Goal: Navigation & Orientation: Find specific page/section

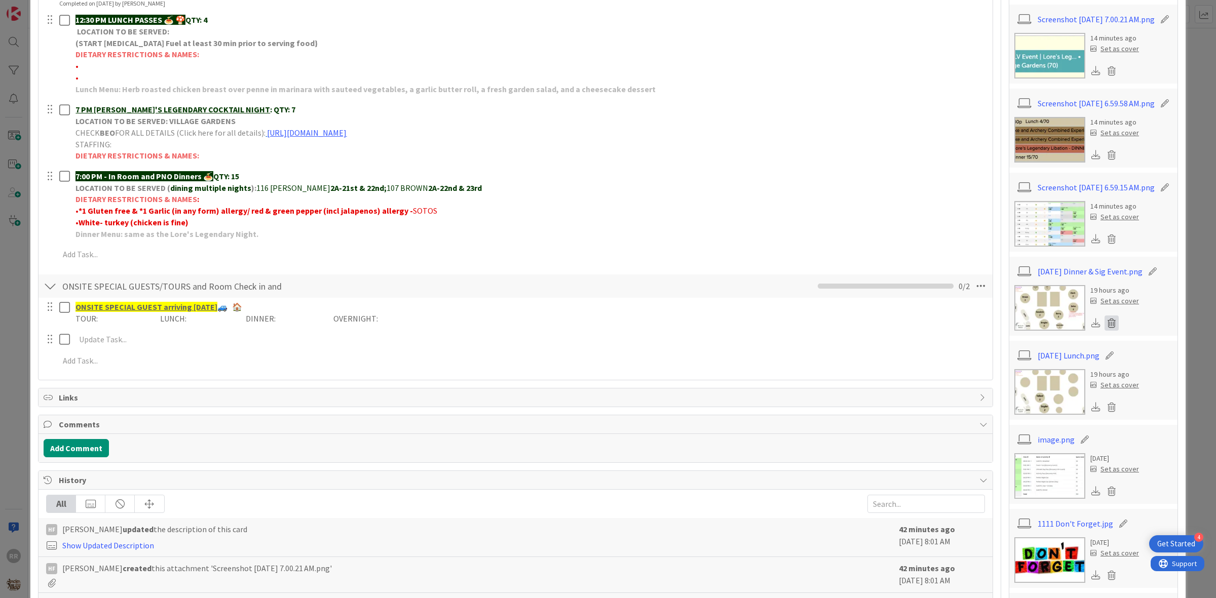
click at [1104, 331] on icon at bounding box center [1111, 323] width 14 height 15
click at [1010, 382] on button "Delete" at bounding box center [1017, 373] width 38 height 18
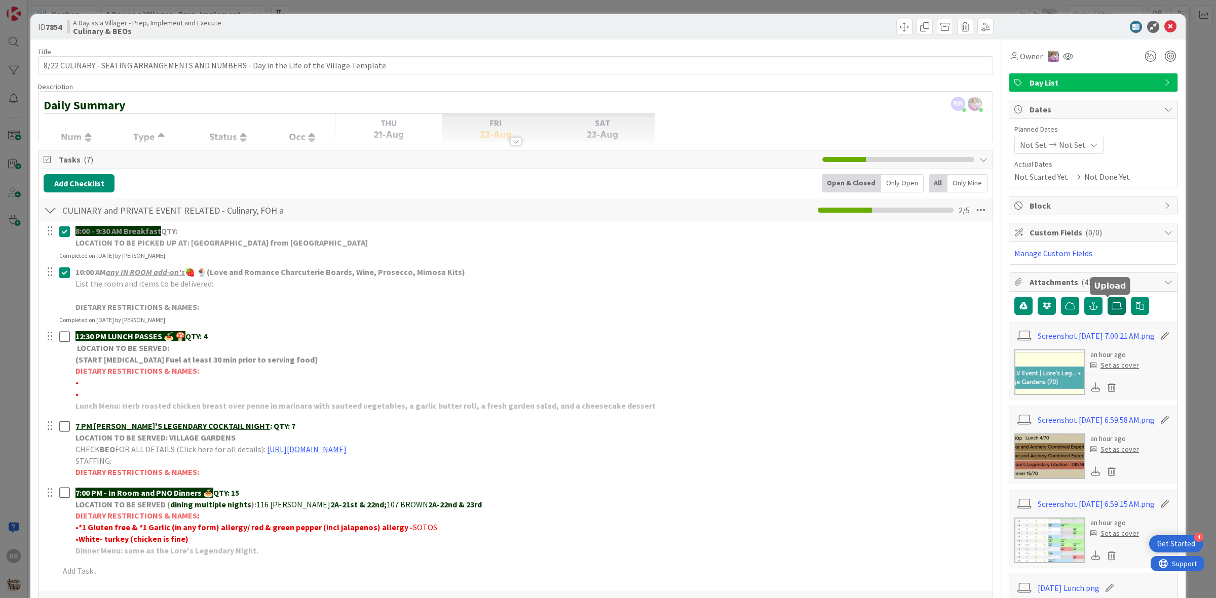
click at [1111, 306] on icon at bounding box center [1116, 306] width 10 height 8
click at [1107, 297] on input "file" at bounding box center [1107, 297] width 0 height 0
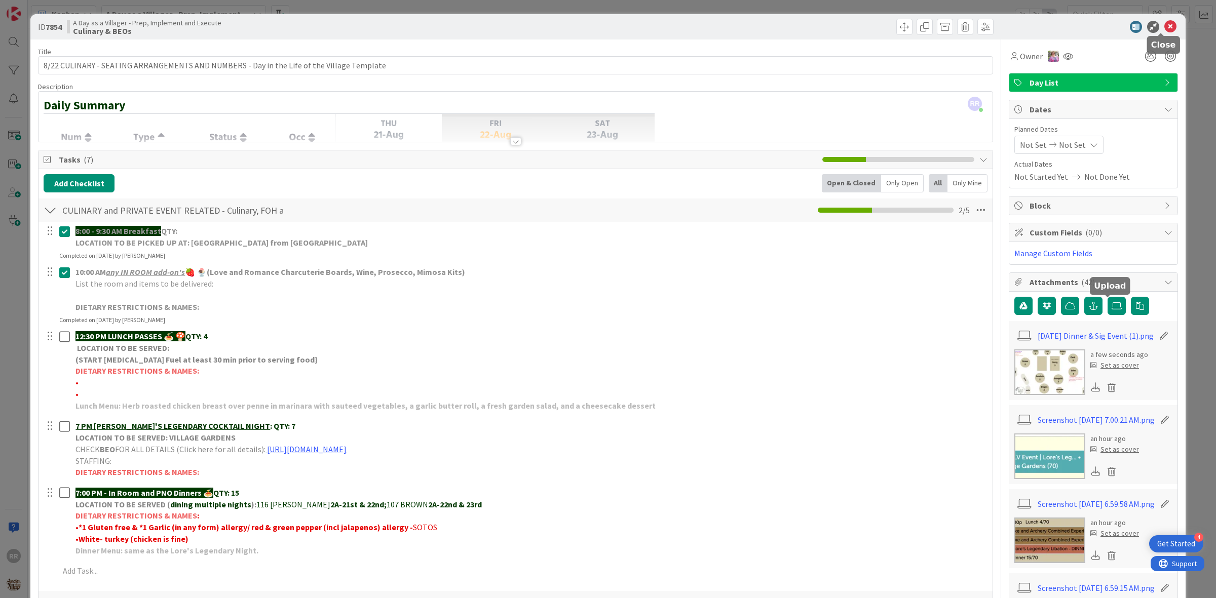
click at [1164, 26] on icon at bounding box center [1170, 27] width 12 height 12
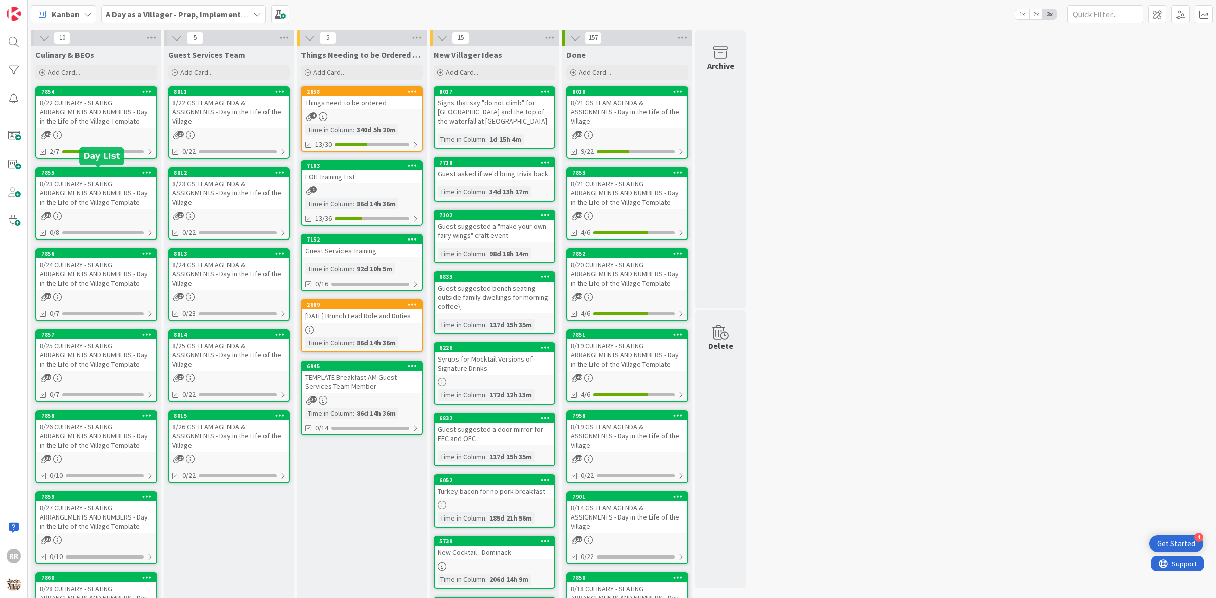
click at [114, 199] on div "8/23 CULINARY - SEATING ARRANGEMENTS AND NUMBERS - Day in the Life of the Villa…" at bounding box center [96, 192] width 120 height 31
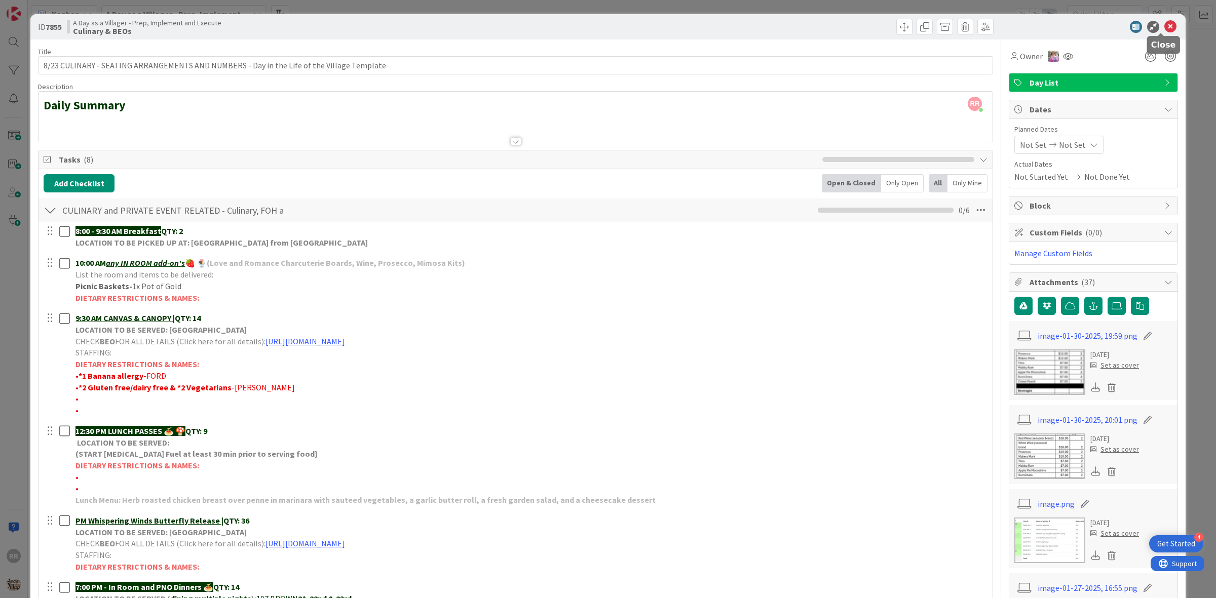
click at [1164, 23] on icon at bounding box center [1170, 27] width 12 height 12
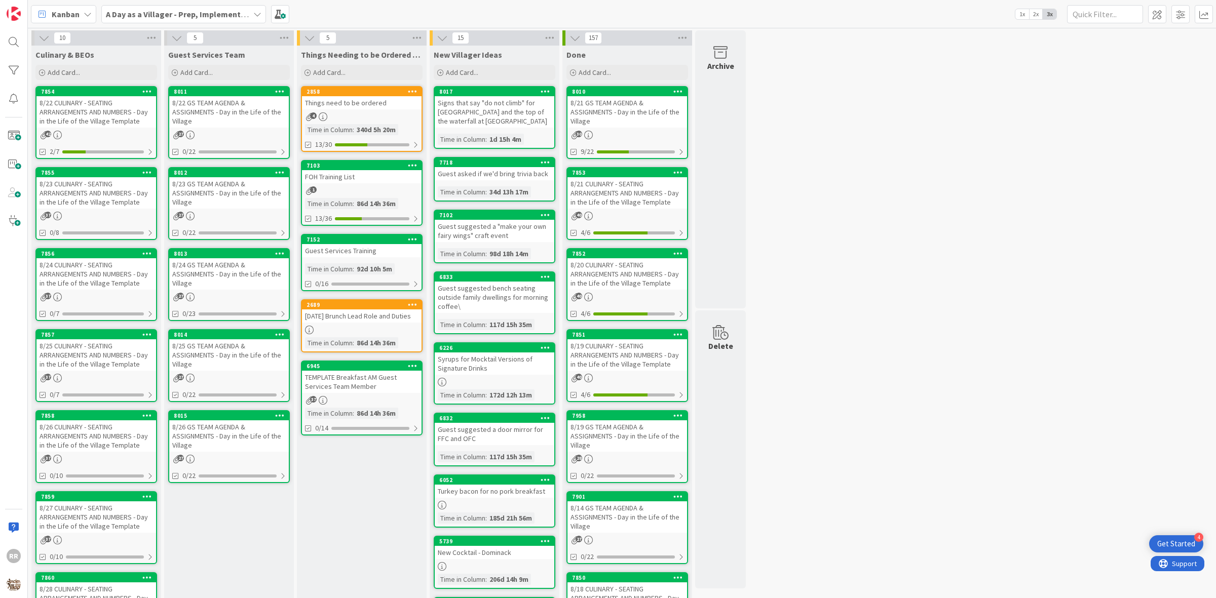
click at [368, 114] on div "4" at bounding box center [362, 116] width 120 height 9
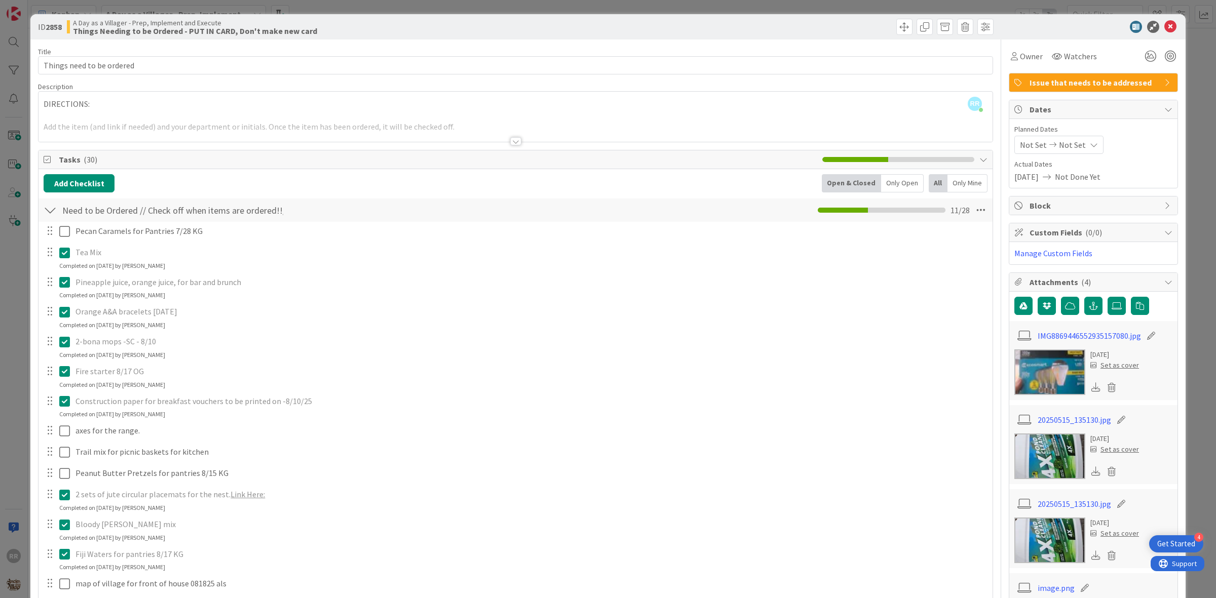
click at [1159, 33] on div "ID 2858 A Day as a Villager - Prep, Implement and Execute Things Needing to be …" at bounding box center [607, 26] width 1155 height 25
click at [1164, 27] on icon at bounding box center [1170, 27] width 12 height 12
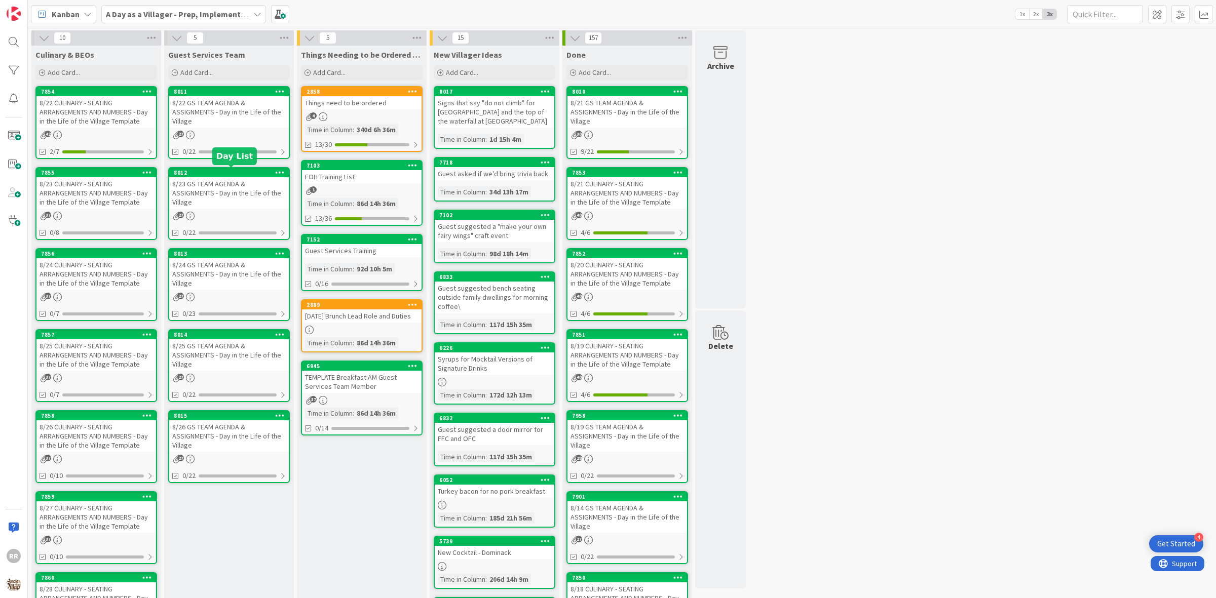
click at [249, 118] on div "8/22 GS TEAM AGENDA & ASSIGNMENTS - Day in the Life of the Village" at bounding box center [229, 111] width 120 height 31
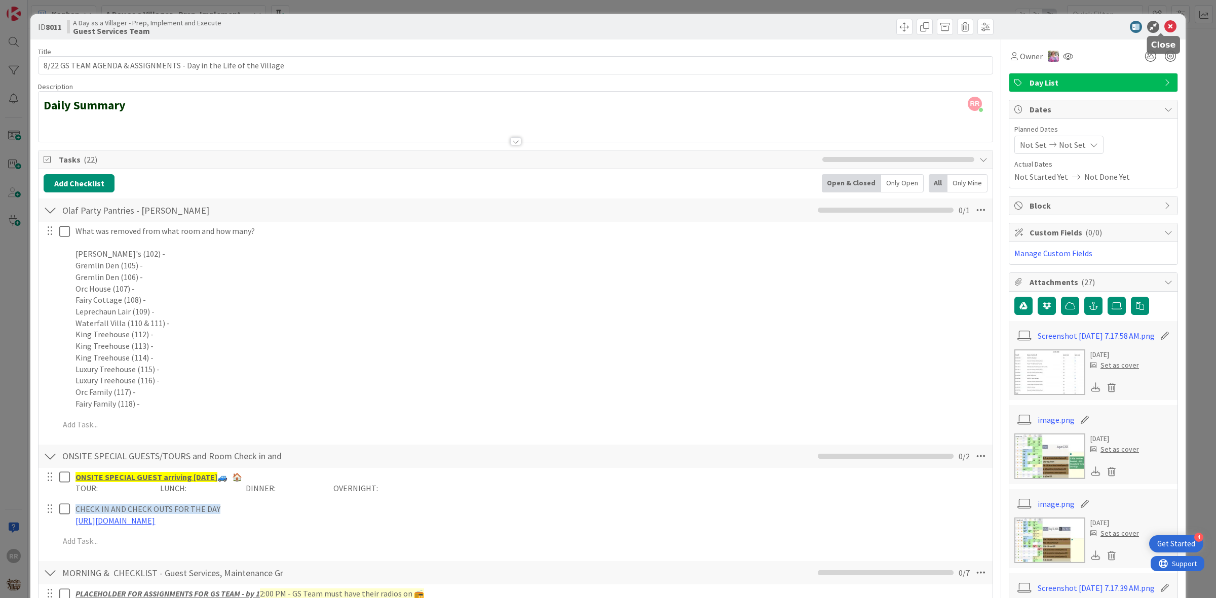
click at [1164, 25] on icon at bounding box center [1170, 27] width 12 height 12
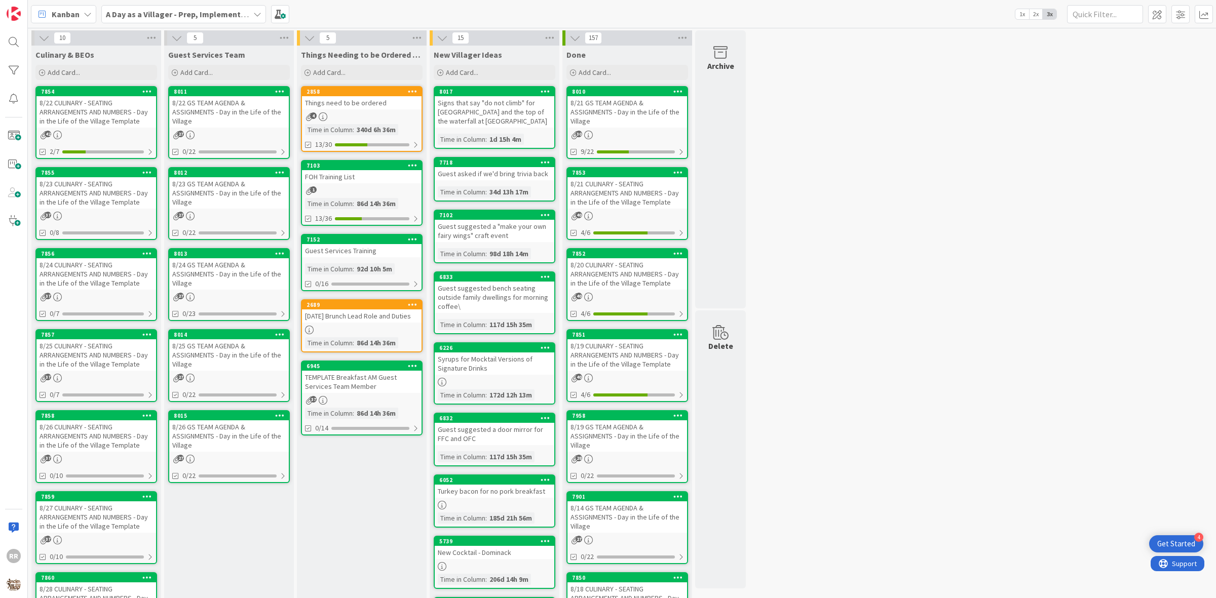
click at [207, 194] on div "8/23 GS TEAM AGENDA & ASSIGNMENTS - Day in the Life of the Village" at bounding box center [229, 192] width 120 height 31
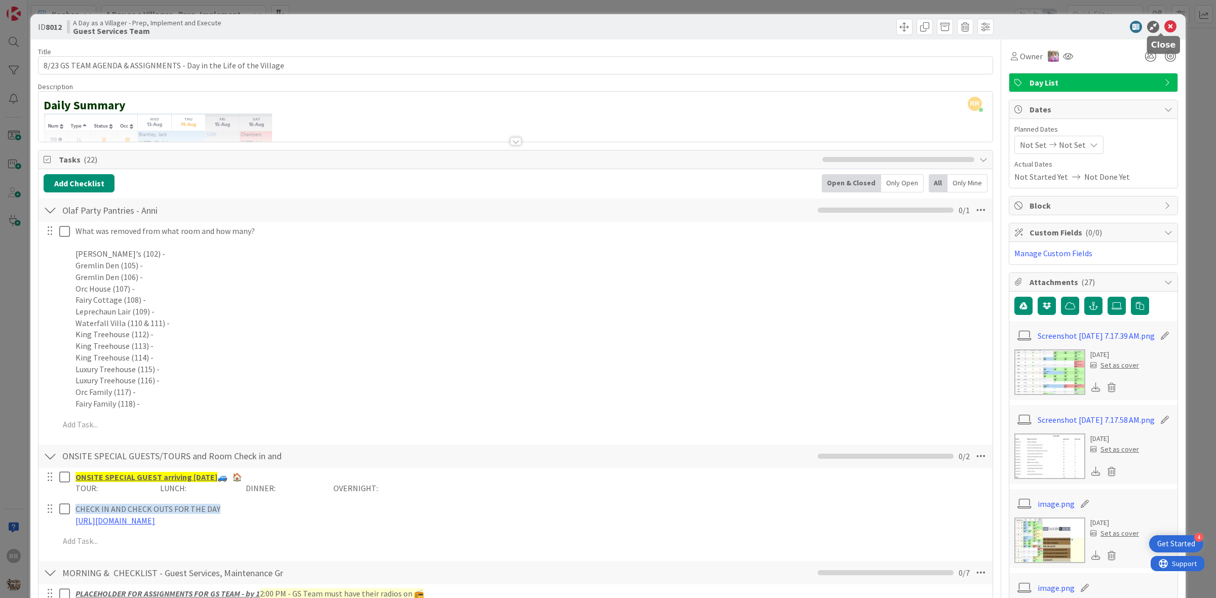
click at [1164, 28] on icon at bounding box center [1170, 27] width 12 height 12
